Goal: Task Accomplishment & Management: Use online tool/utility

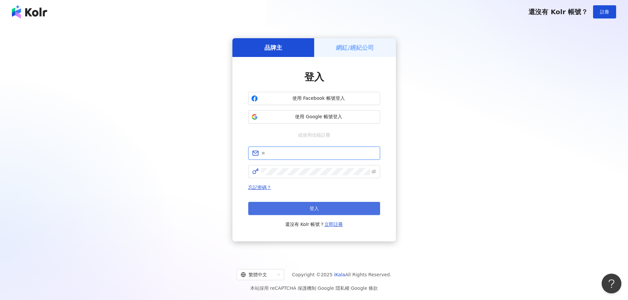
type input "**********"
click at [314, 211] on span "登入" at bounding box center [314, 208] width 9 height 5
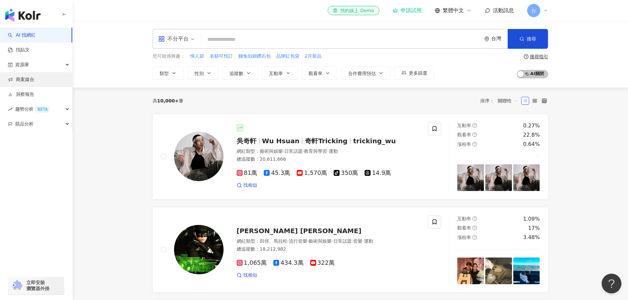
click at [21, 83] on link "商案媒合" at bounding box center [21, 80] width 26 height 7
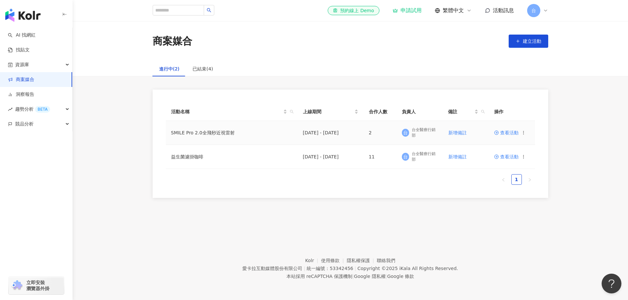
click at [519, 132] on div "查看活動" at bounding box center [510, 133] width 32 height 5
click at [513, 133] on span "查看活動" at bounding box center [506, 133] width 24 height 5
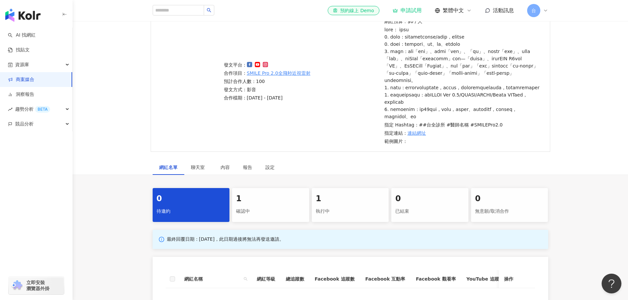
scroll to position [165, 0]
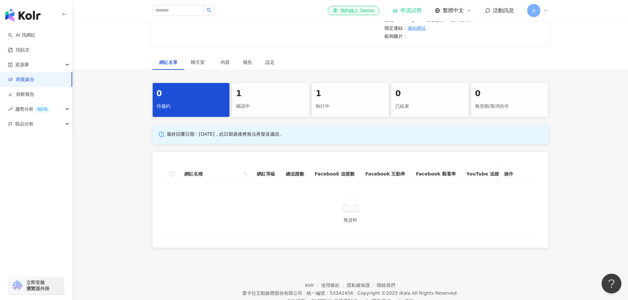
click at [349, 114] on div "1 執行中" at bounding box center [350, 100] width 77 height 34
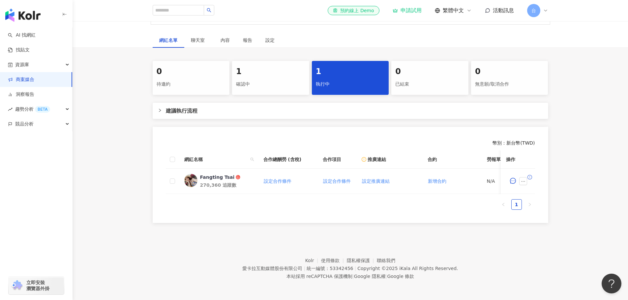
scroll to position [206, 0]
click at [221, 174] on div "Fangting Tsai" at bounding box center [217, 177] width 35 height 7
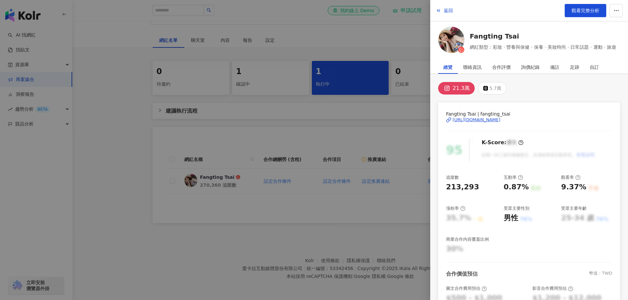
click at [470, 121] on div "[URL][DOMAIN_NAME]" at bounding box center [477, 120] width 48 height 6
